Goal: Task Accomplishment & Management: Manage account settings

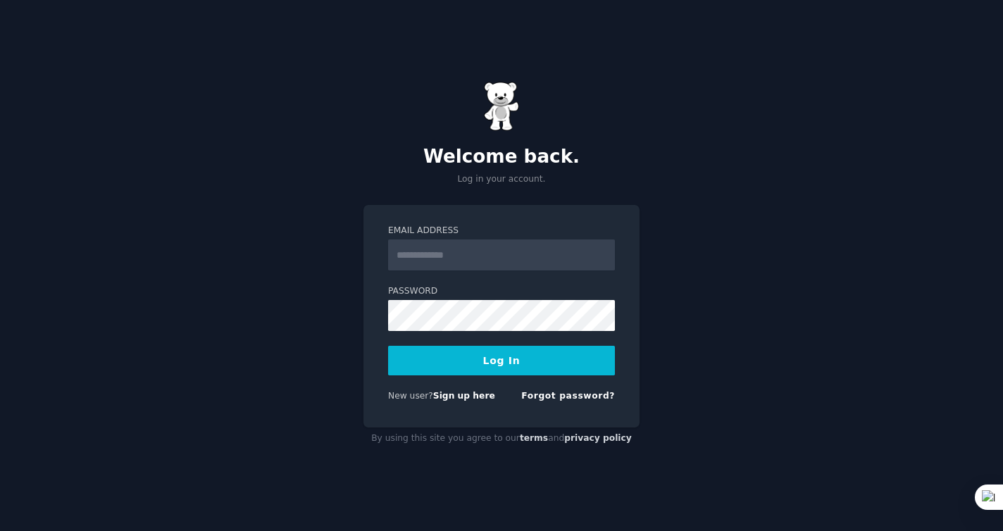
click at [701, 88] on div "Welcome back. Log in your account. Email Address Password Log In New user? Sign…" at bounding box center [501, 265] width 1003 height 531
type input "**********"
click at [519, 360] on button "Log In" at bounding box center [501, 361] width 227 height 30
